Goal: Check status: Check status

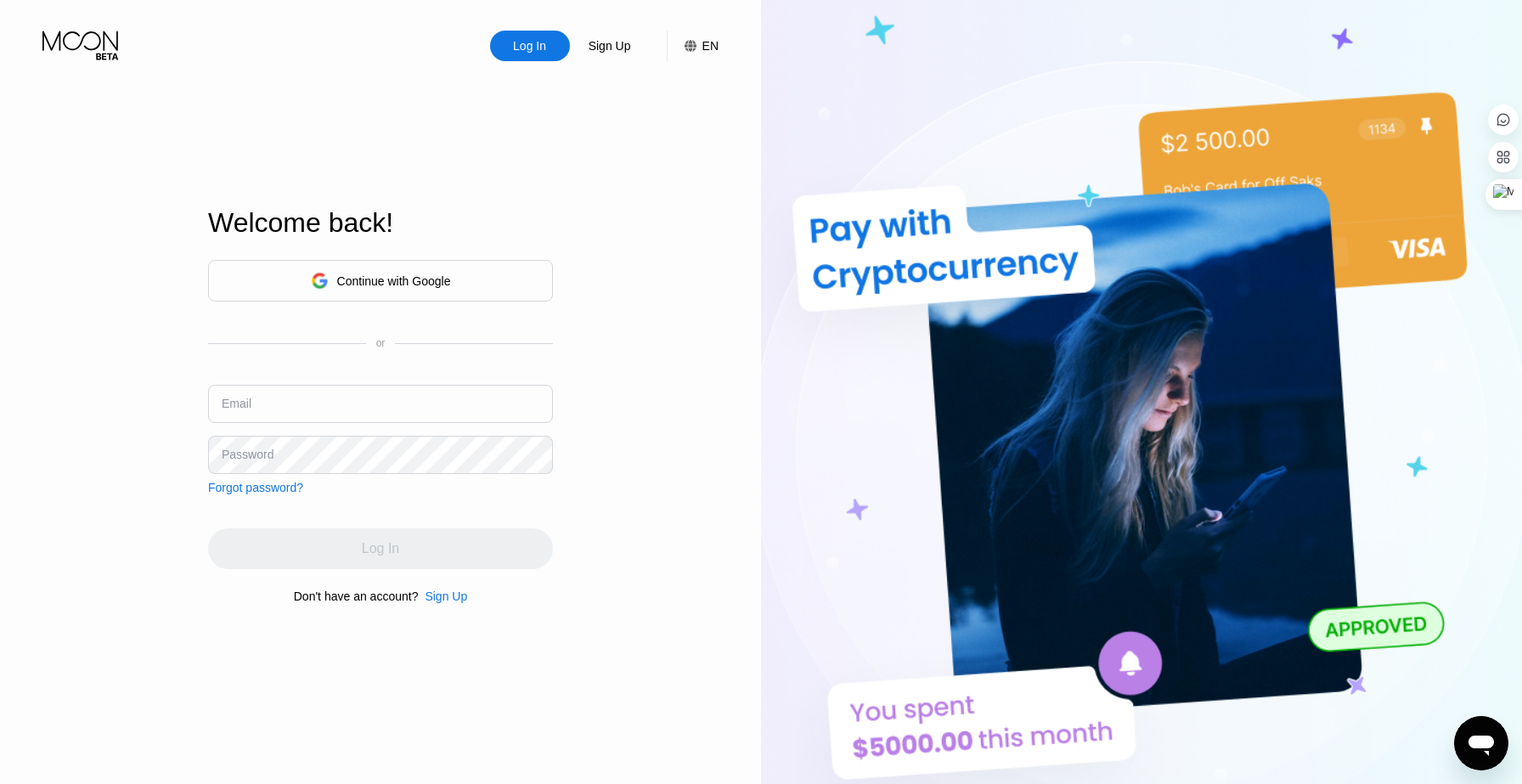
click at [382, 406] on input "text" at bounding box center [380, 404] width 345 height 38
type input "k"
type input "[EMAIL_ADDRESS][DOMAIN_NAME]"
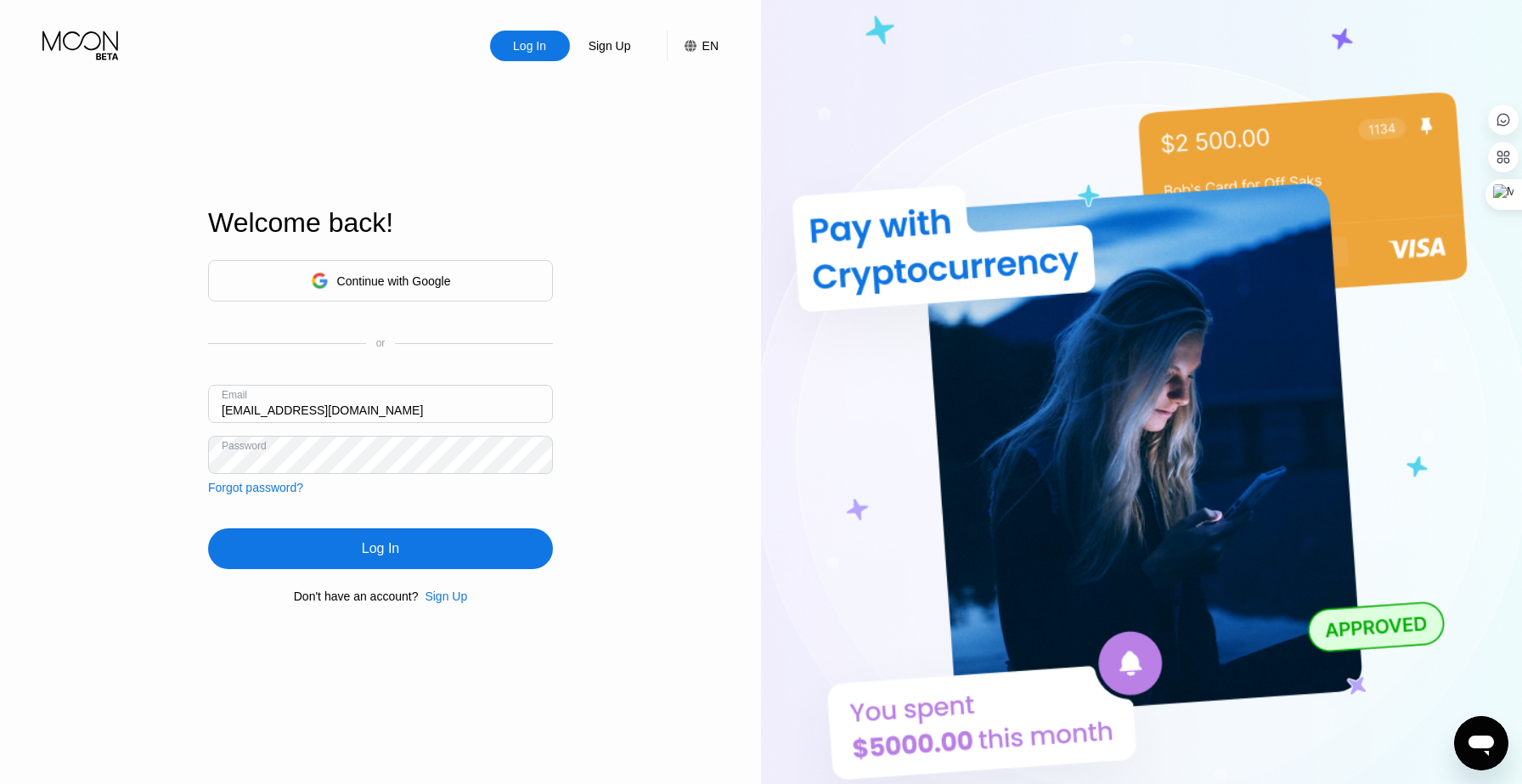
click at [328, 543] on div "Log In" at bounding box center [380, 548] width 345 height 41
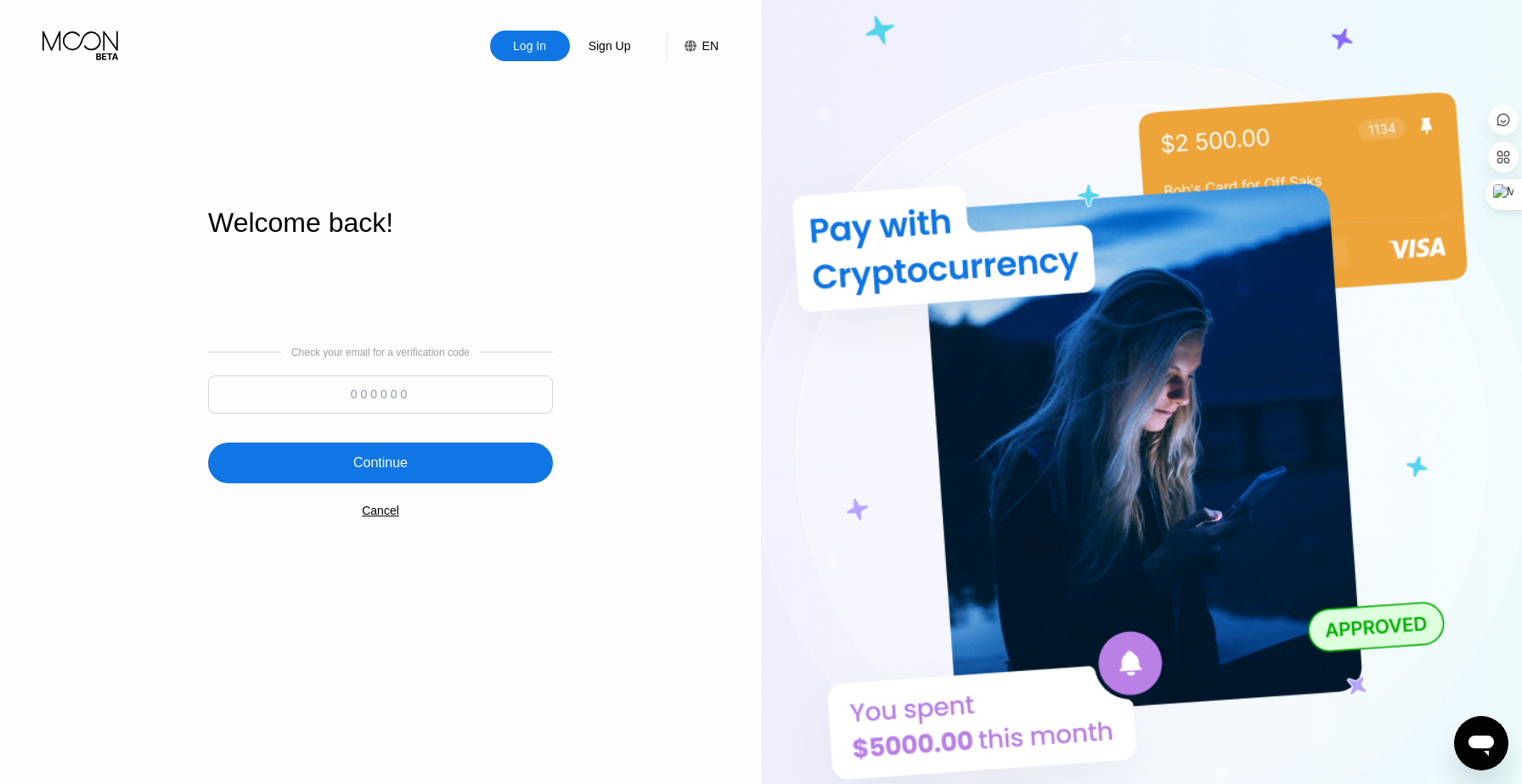
click at [477, 395] on input at bounding box center [380, 395] width 345 height 38
paste input "557052"
type input "557052"
click at [394, 442] on div "Continue" at bounding box center [380, 462] width 345 height 41
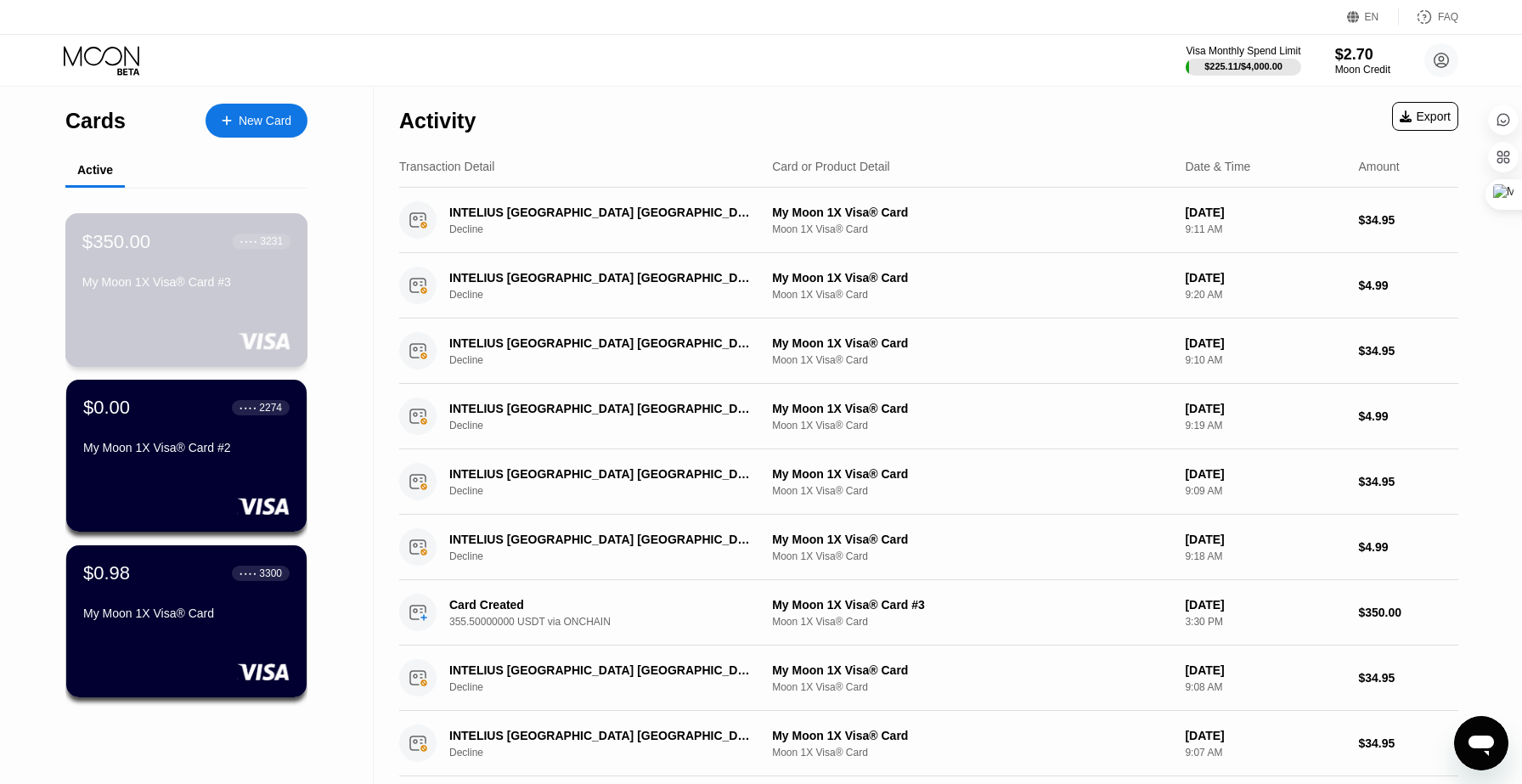
click at [239, 287] on div "My Moon 1X Visa® Card #3" at bounding box center [186, 282] width 208 height 14
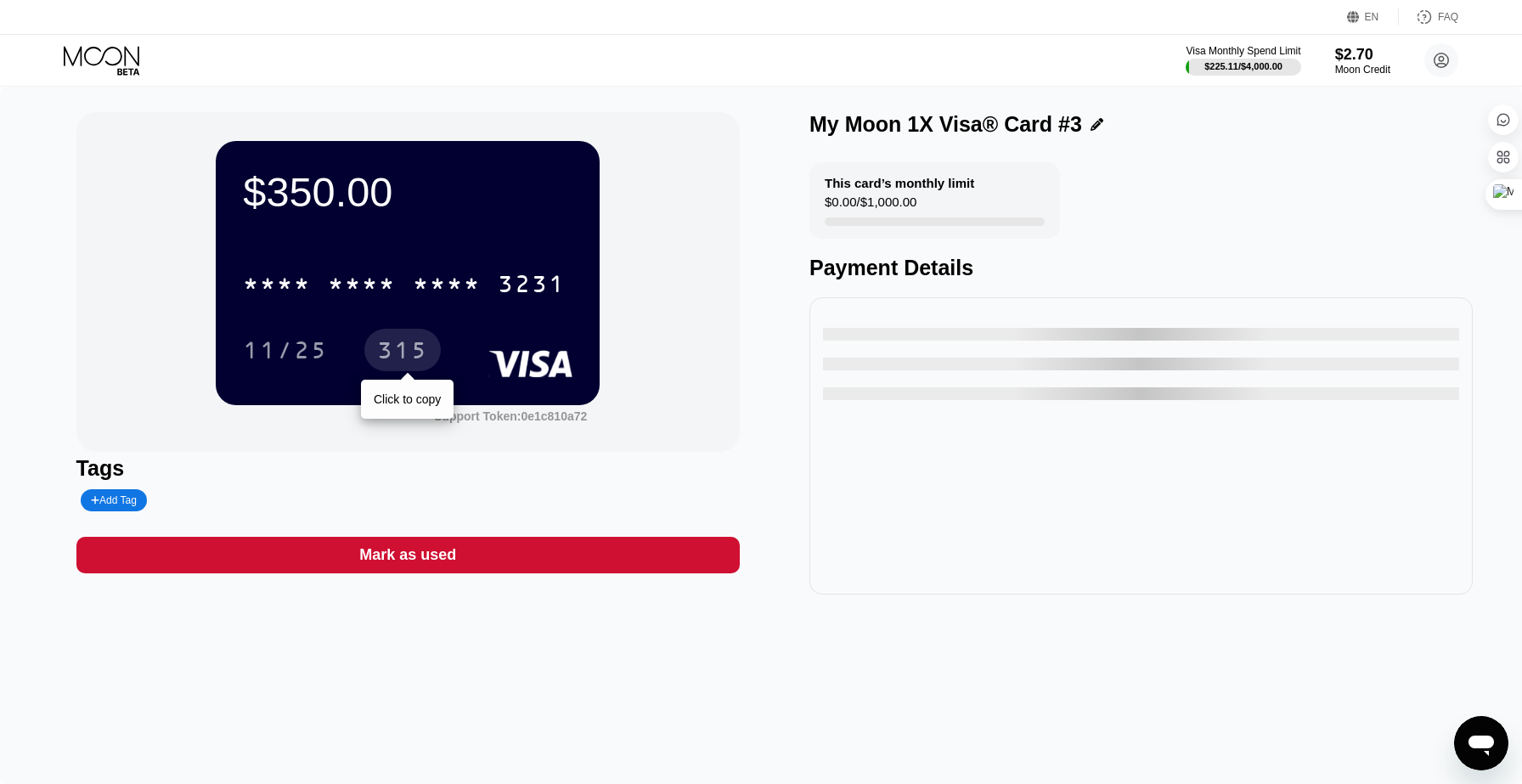
click at [412, 307] on div "* * * * * * * * * * * * 3231" at bounding box center [408, 278] width 329 height 57
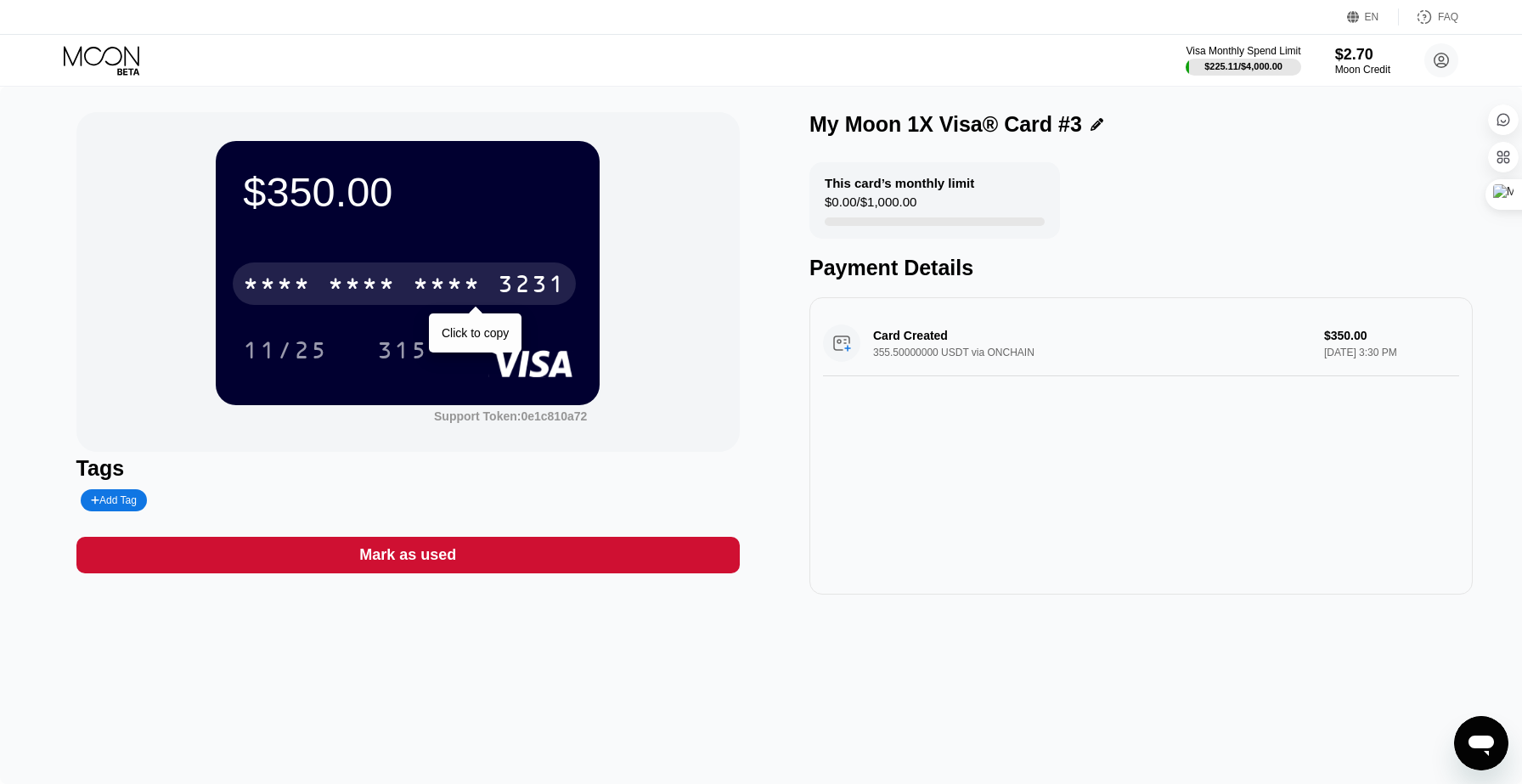
click at [415, 281] on div "* * * *" at bounding box center [447, 286] width 68 height 27
click at [415, 281] on div "2633" at bounding box center [447, 286] width 68 height 27
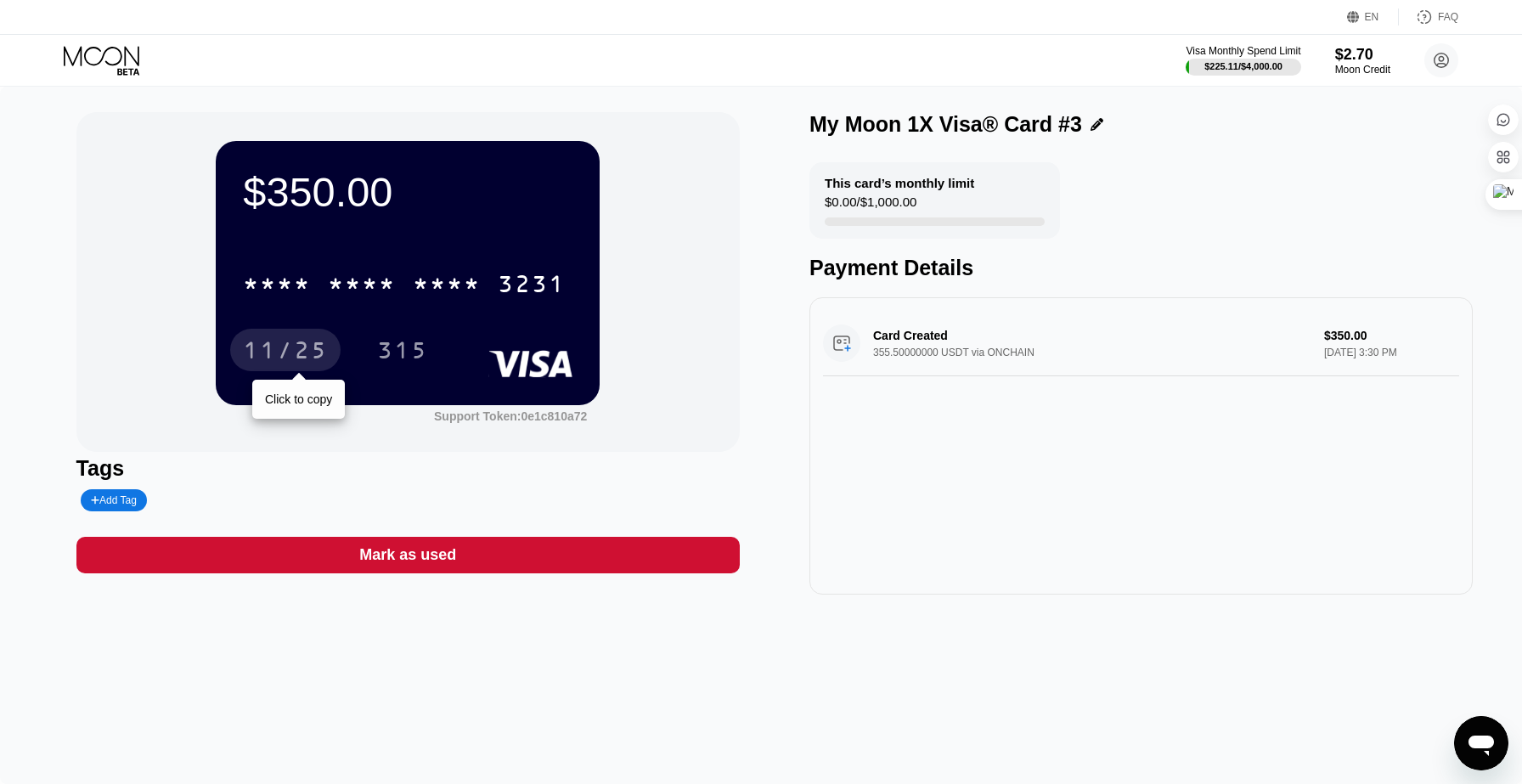
click at [263, 345] on div "11/25" at bounding box center [286, 352] width 85 height 27
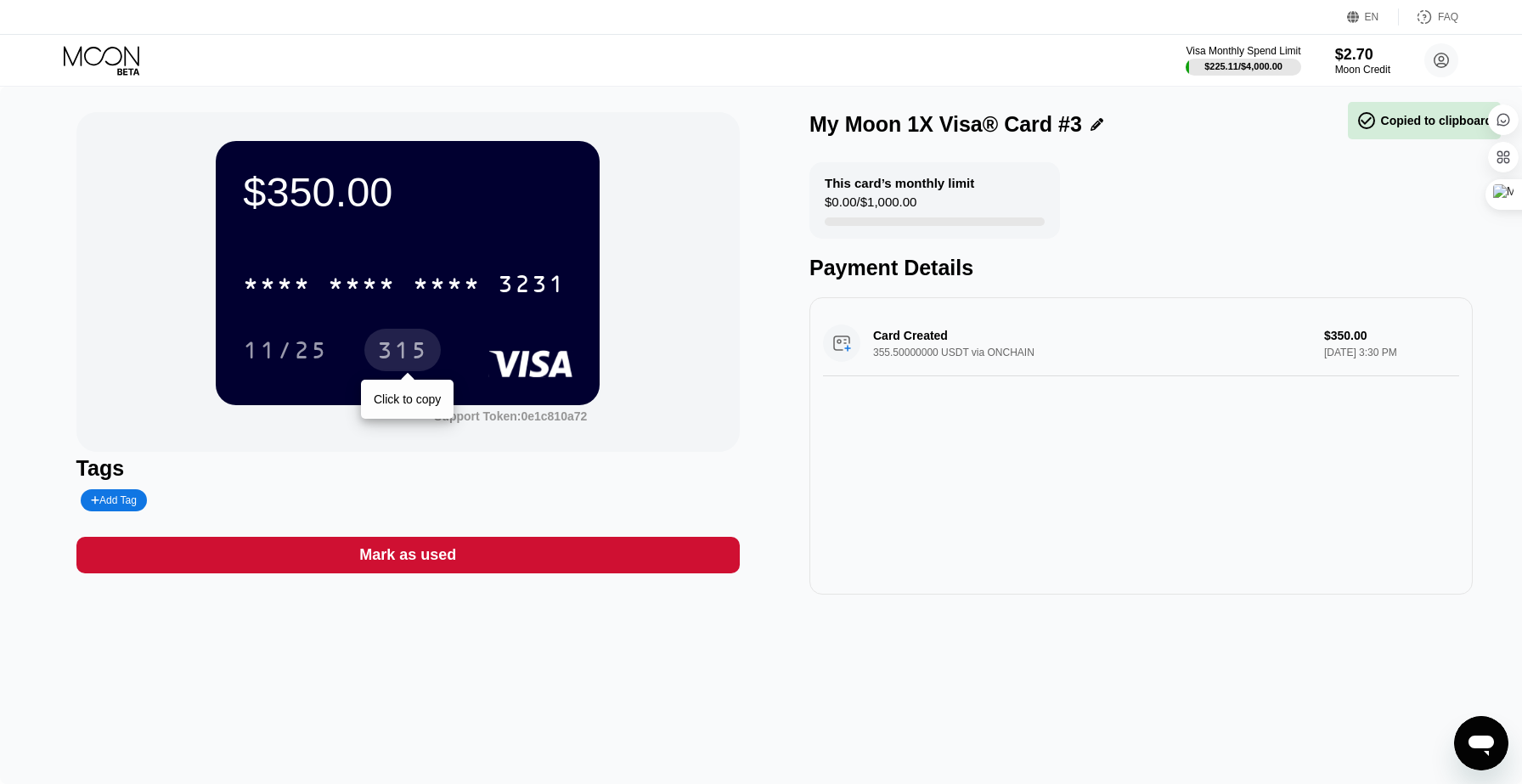
click at [413, 336] on div "315" at bounding box center [402, 349] width 76 height 43
